Goal: Transaction & Acquisition: Download file/media

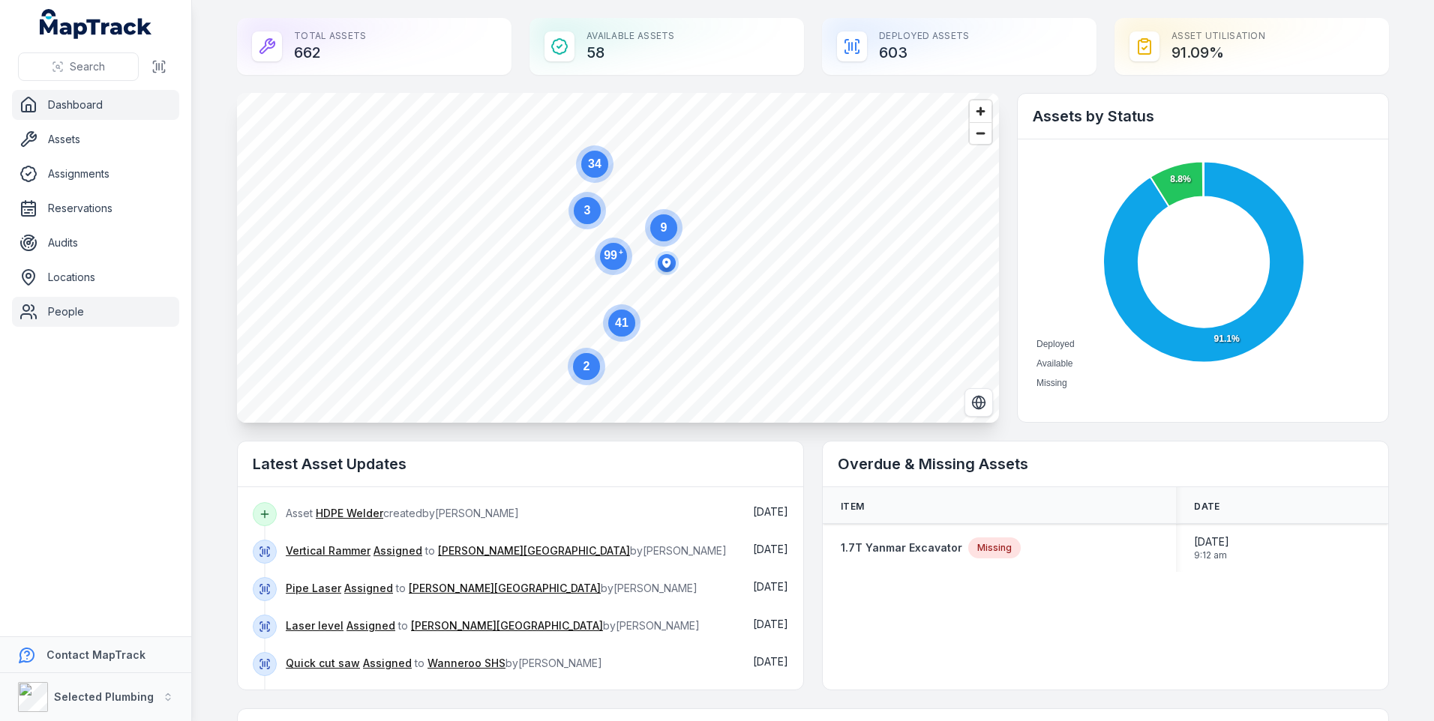
click at [67, 311] on link "People" at bounding box center [95, 312] width 167 height 30
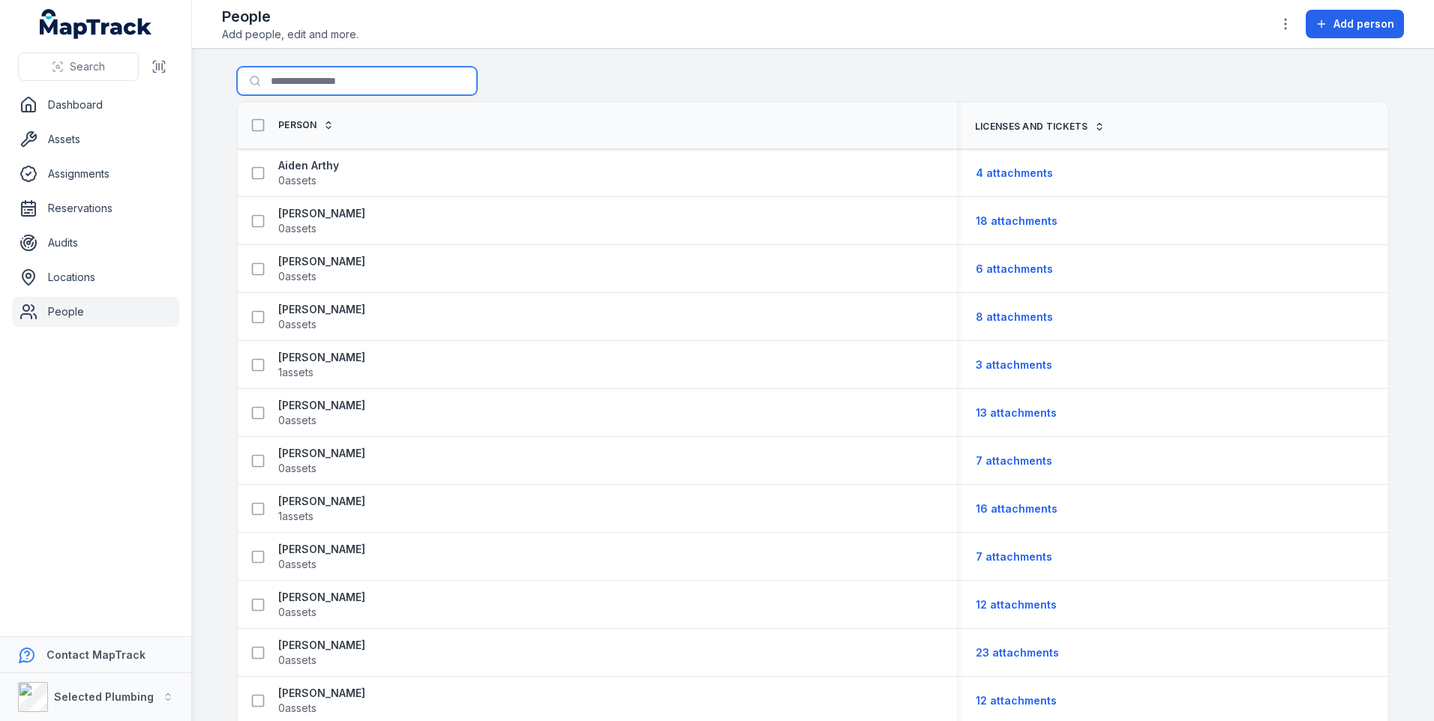
click at [290, 84] on input "Search for people" at bounding box center [357, 81] width 240 height 28
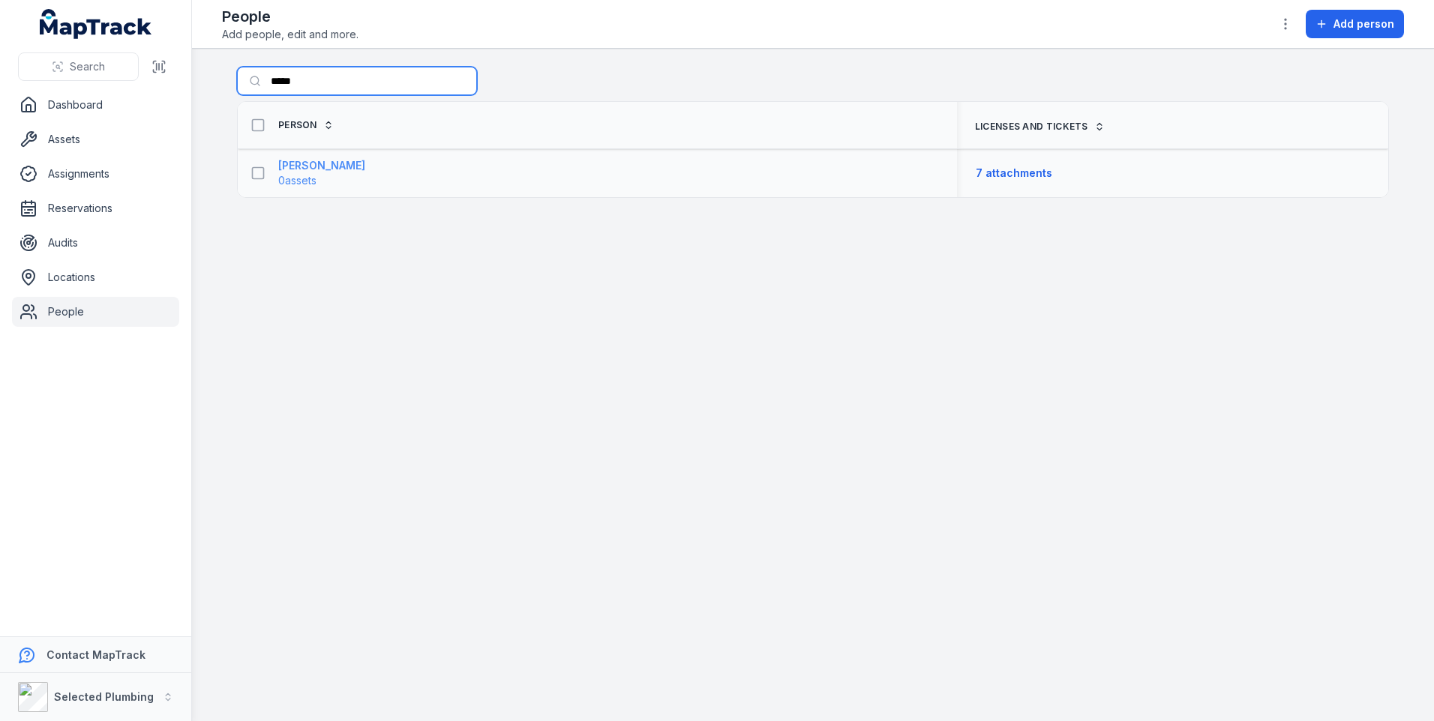
type input "*****"
click at [334, 174] on span "0 assets" at bounding box center [321, 180] width 87 height 15
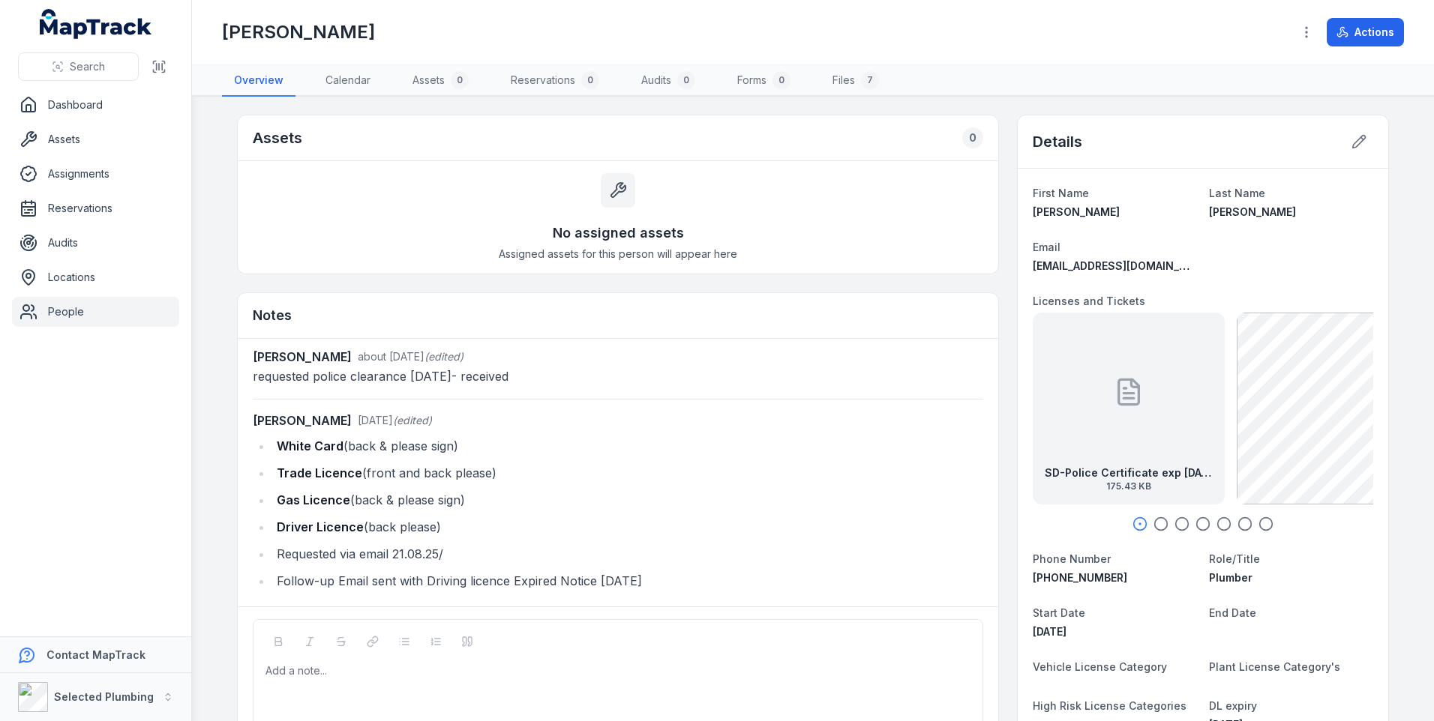
click at [1115, 454] on div at bounding box center [1129, 392] width 30 height 135
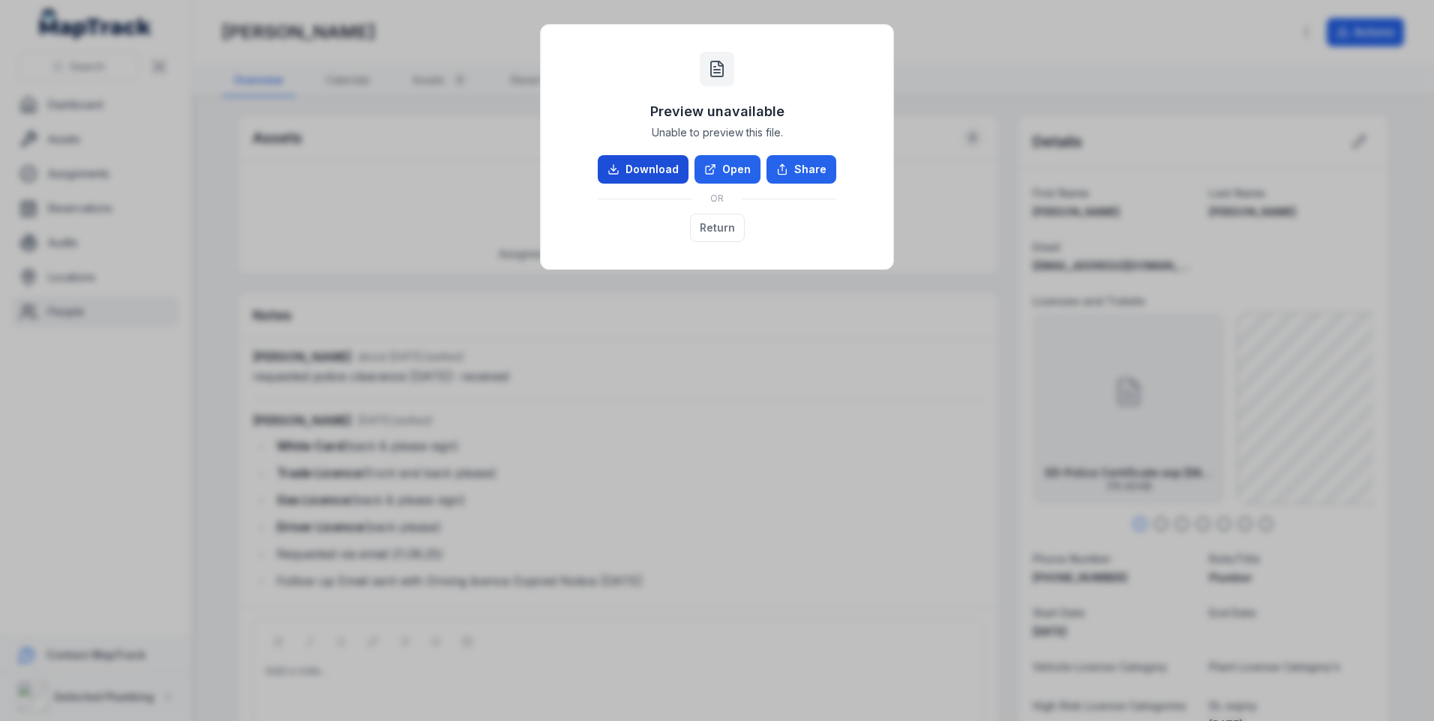
click at [628, 170] on link "Download" at bounding box center [643, 169] width 91 height 28
click at [705, 228] on button "Return" at bounding box center [717, 228] width 55 height 28
